Goal: Communication & Community: Answer question/provide support

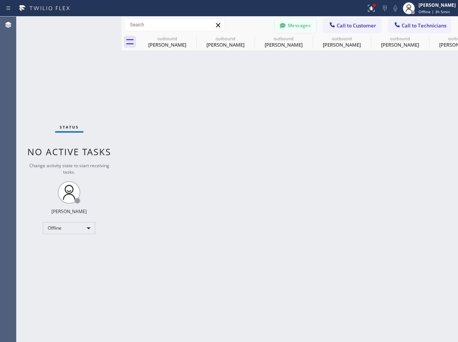
click at [307, 26] on button "Messages" at bounding box center [295, 25] width 41 height 14
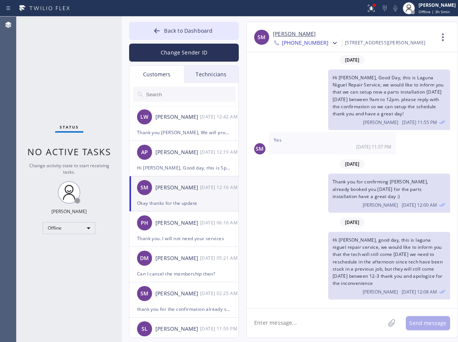
scroll to position [25, 0]
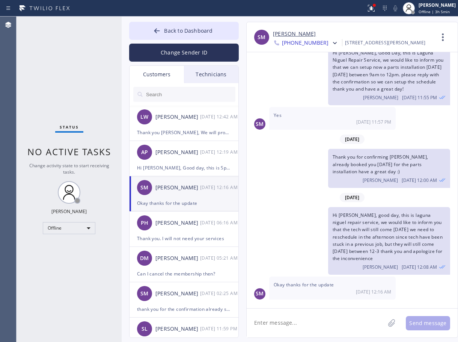
click at [181, 96] on input "text" at bounding box center [190, 94] width 90 height 15
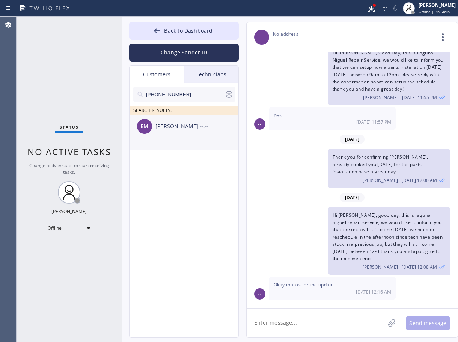
click at [189, 123] on div "[PERSON_NAME]" at bounding box center [177, 126] width 45 height 9
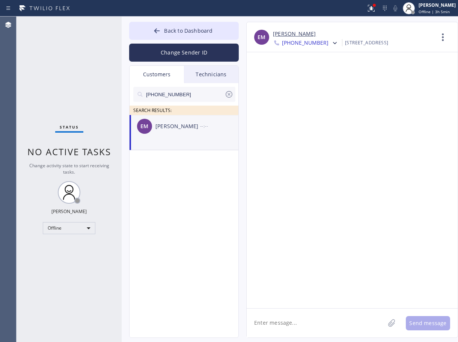
scroll to position [0, 0]
click at [296, 323] on textarea at bounding box center [316, 322] width 138 height 29
click at [346, 321] on textarea "Hi [PERSON_NAME], Good day, this is" at bounding box center [323, 322] width 152 height 29
paste textarea "Laguna Niguel Repair Service"
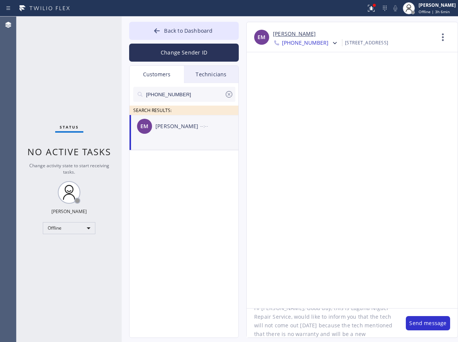
scroll to position [23, 0]
type textarea "Hi [PERSON_NAME], Good day, this is Laguna Niguel Repair Service, would like to…"
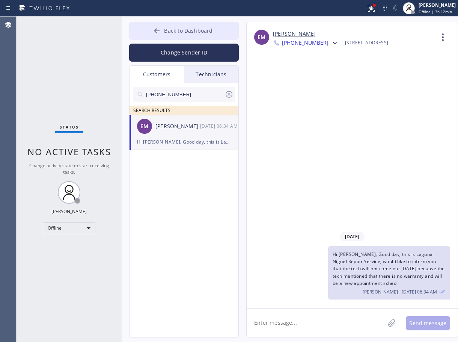
click at [181, 32] on span "Back to Dashboard" at bounding box center [188, 30] width 48 height 7
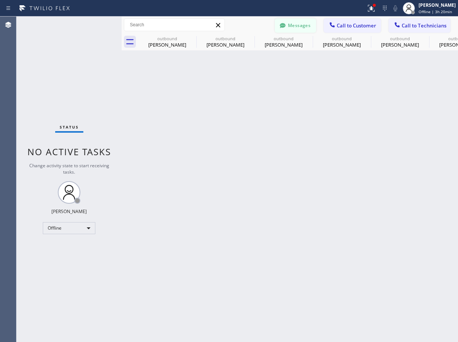
click at [315, 28] on button "Messages" at bounding box center [295, 25] width 41 height 14
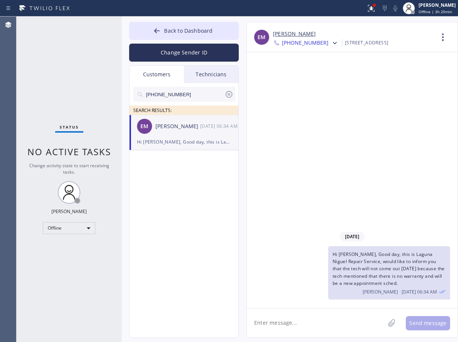
click at [229, 94] on icon at bounding box center [229, 94] width 7 height 7
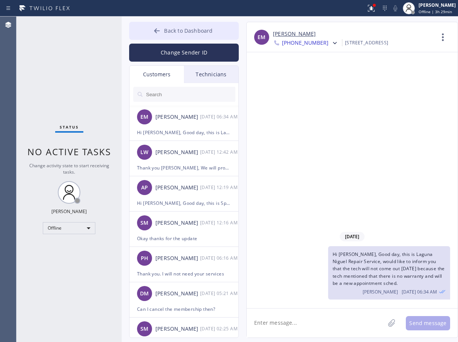
click at [157, 28] on icon at bounding box center [157, 31] width 8 height 8
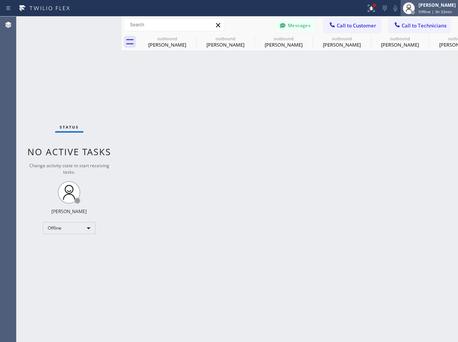
click at [433, 4] on div "[PERSON_NAME]" at bounding box center [436, 5] width 37 height 6
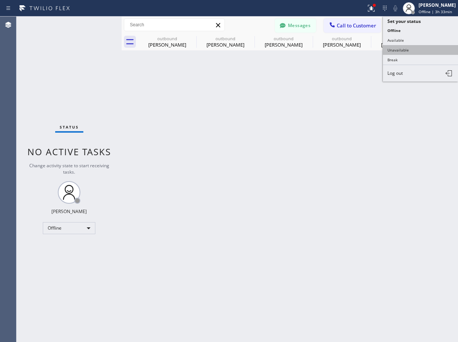
click at [433, 53] on button "Unavailable" at bounding box center [420, 50] width 75 height 10
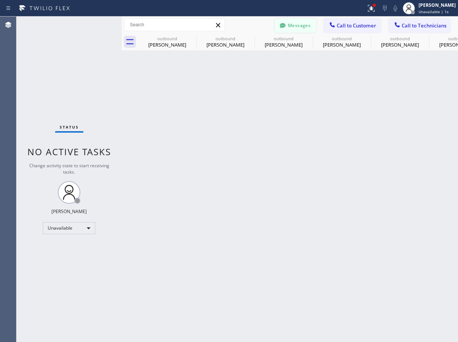
click at [292, 29] on button "Messages" at bounding box center [295, 25] width 41 height 14
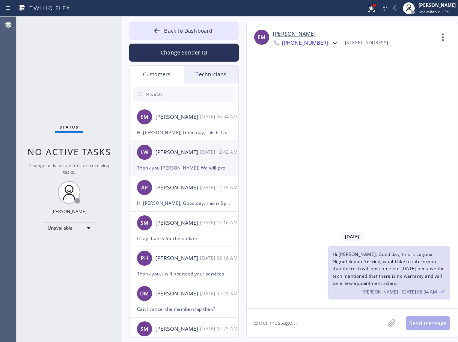
click at [181, 152] on div "[PERSON_NAME]" at bounding box center [177, 152] width 45 height 9
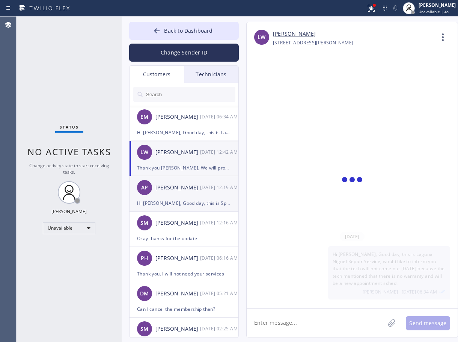
scroll to position [376, 0]
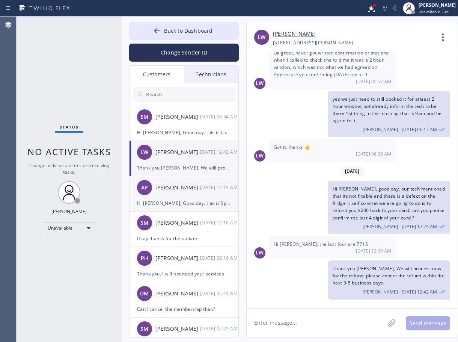
click at [187, 199] on div "Hi [PERSON_NAME], Good day, this is Spectrum Appliance Repair, we would like to…" at bounding box center [184, 203] width 94 height 9
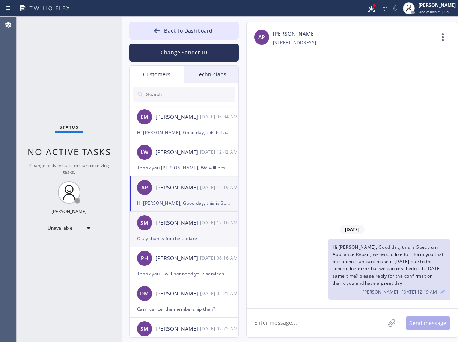
scroll to position [0, 0]
click at [194, 230] on div "SM [PERSON_NAME] [DATE] 12:16 AM" at bounding box center [184, 222] width 110 height 23
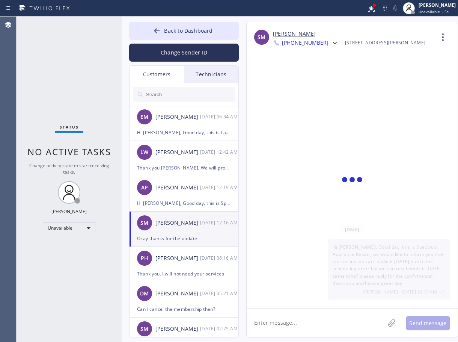
scroll to position [25, 0]
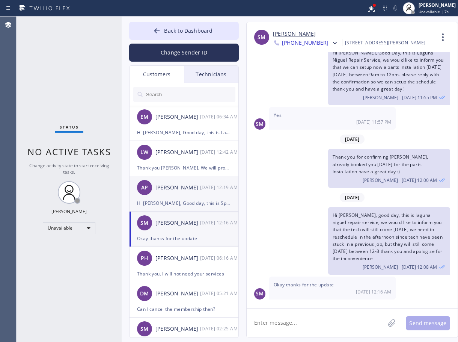
click at [200, 205] on div "Hi [PERSON_NAME], Good day, this is Spectrum Appliance Repair, we would like to…" at bounding box center [184, 203] width 94 height 9
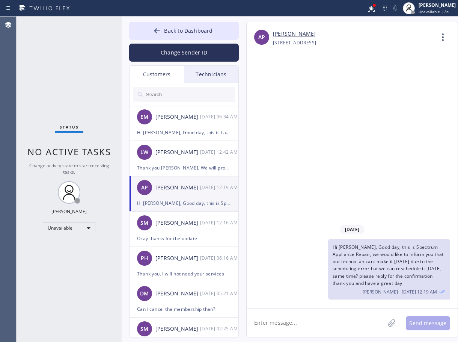
scroll to position [0, 0]
click at [197, 235] on div "Okay thanks for the update" at bounding box center [184, 238] width 94 height 9
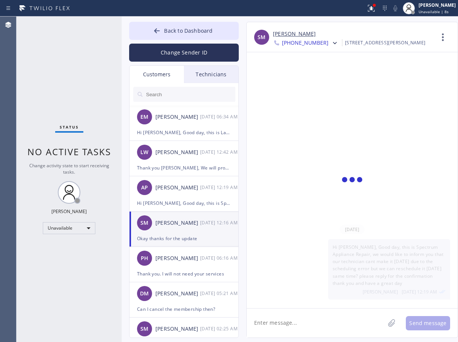
scroll to position [25, 0]
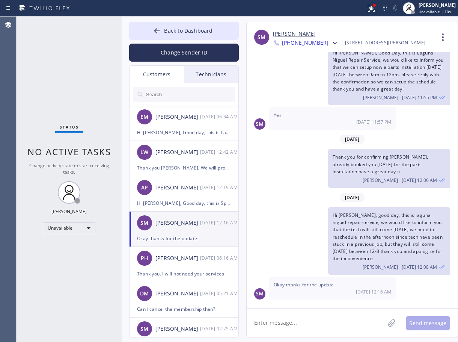
click at [293, 33] on link "[PERSON_NAME]" at bounding box center [294, 34] width 43 height 9
click at [195, 33] on span "Back to Dashboard" at bounding box center [188, 30] width 48 height 7
